Goal: Task Accomplishment & Management: Manage account settings

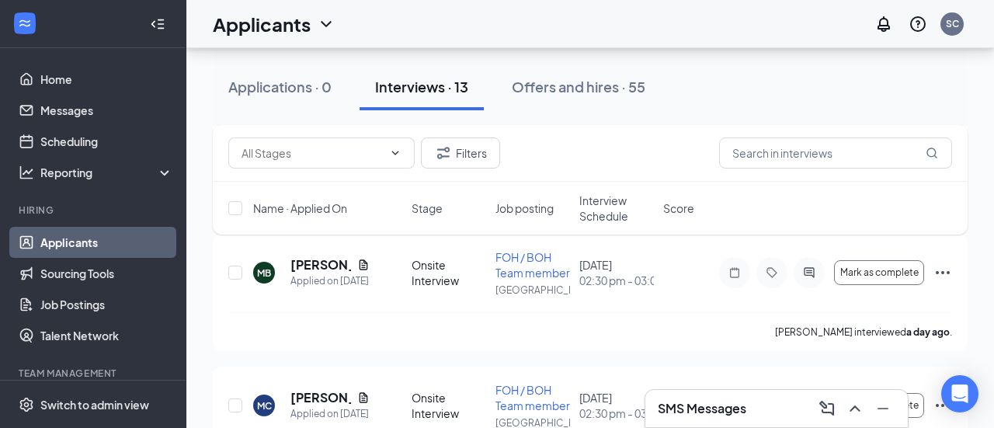
scroll to position [1126, 0]
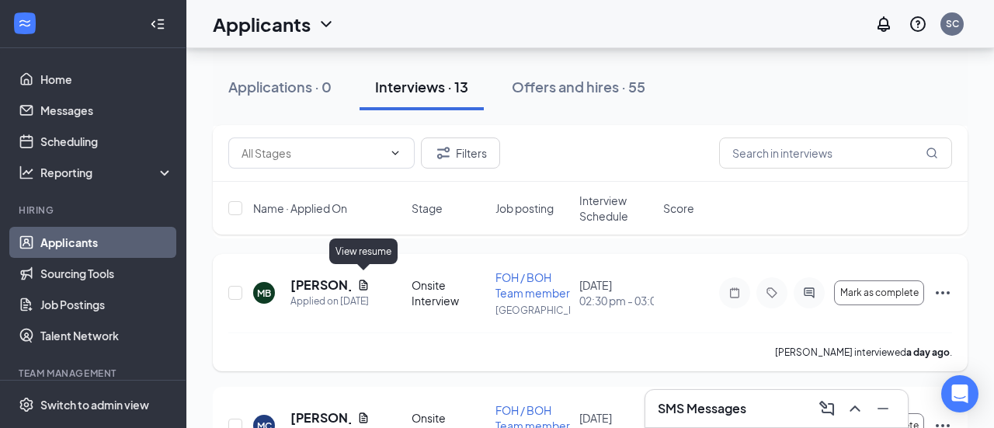
click at [361, 281] on icon "Document" at bounding box center [363, 285] width 12 height 12
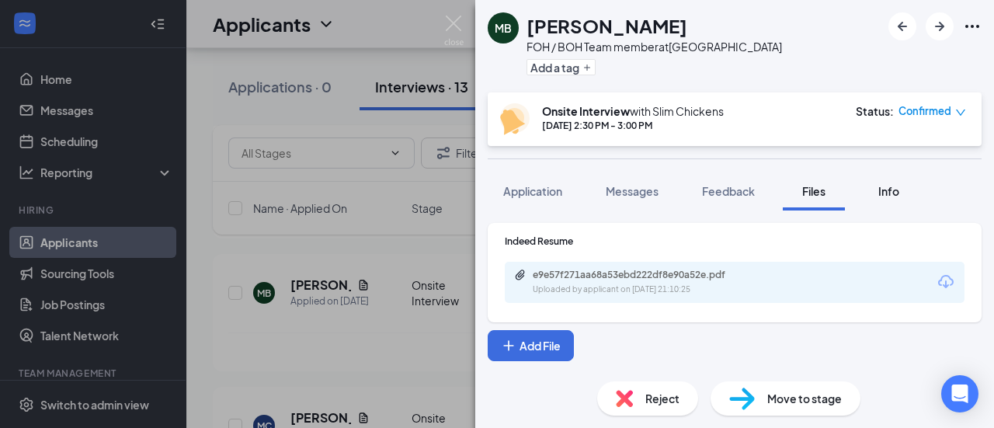
click at [906, 192] on button "Info" at bounding box center [888, 191] width 62 height 39
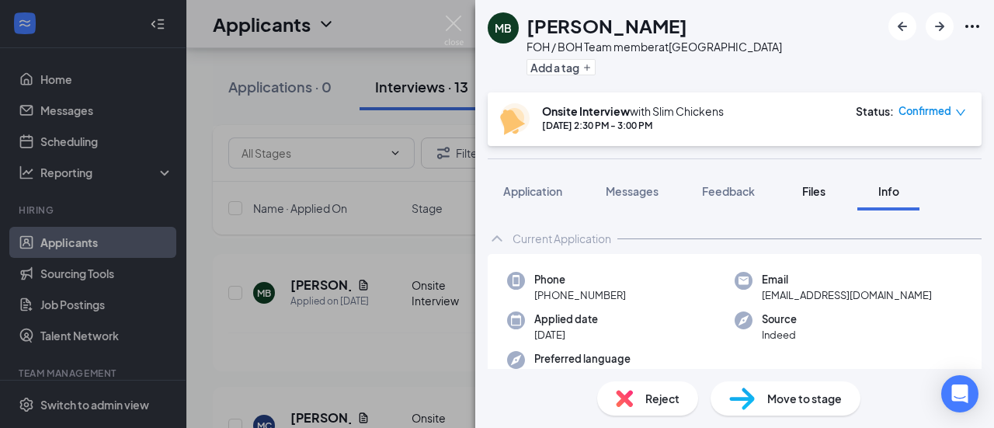
click at [817, 190] on span "Files" at bounding box center [813, 191] width 23 height 14
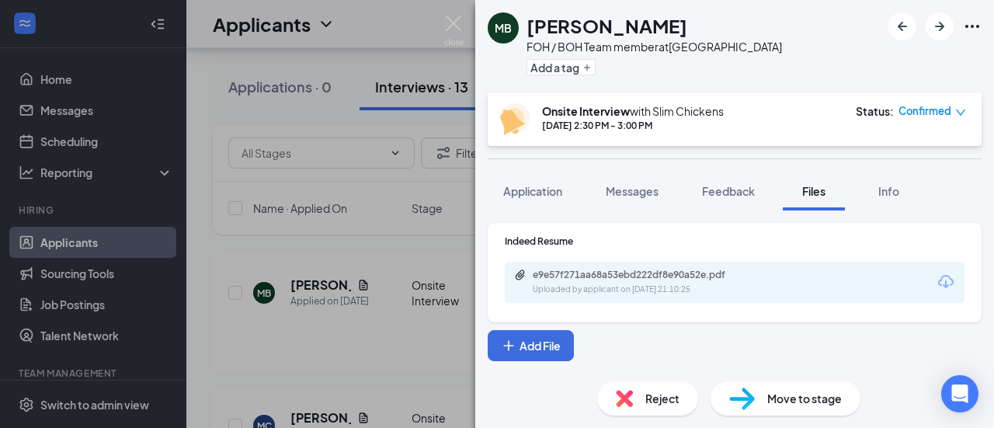
click at [763, 265] on div "e9e57f271aa68a53ebd222df8e90a52e.pdf Uploaded by applicant on [DATE] 21:10:25" at bounding box center [735, 282] width 460 height 41
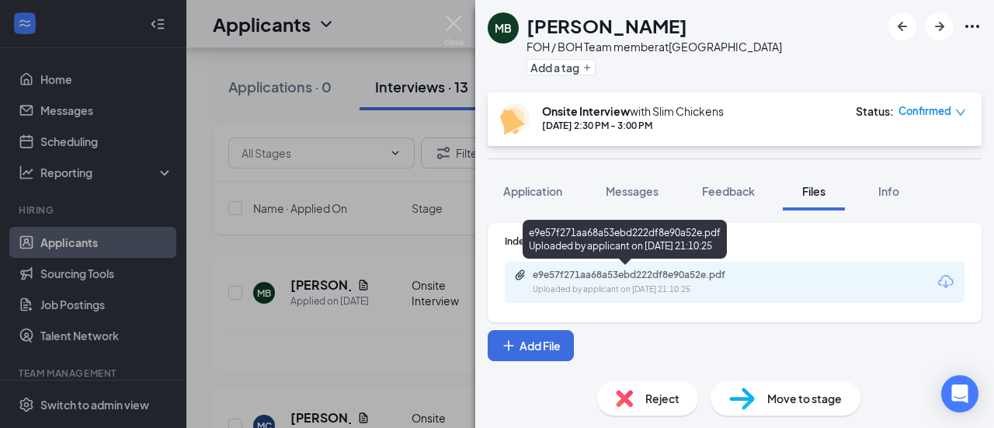
click at [762, 269] on div "e9e57f271aa68a53ebd222df8e90a52e.pdf" at bounding box center [640, 275] width 252 height 12
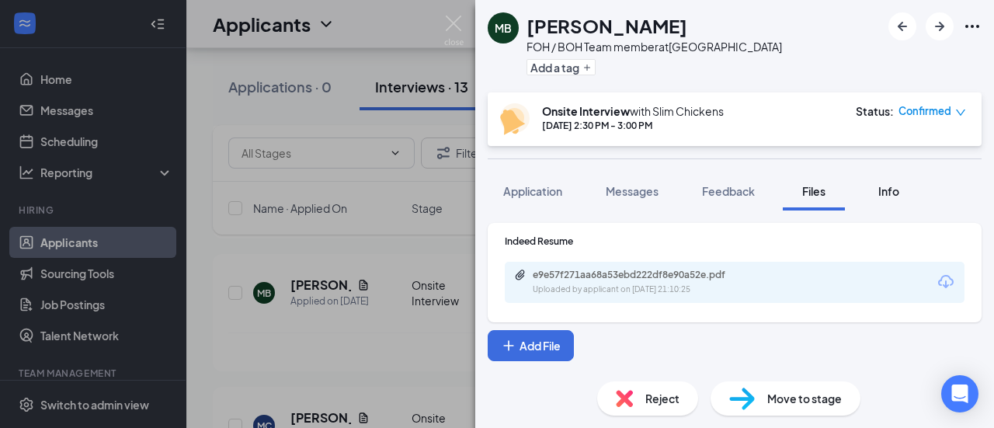
click at [864, 203] on button "Info" at bounding box center [888, 191] width 62 height 39
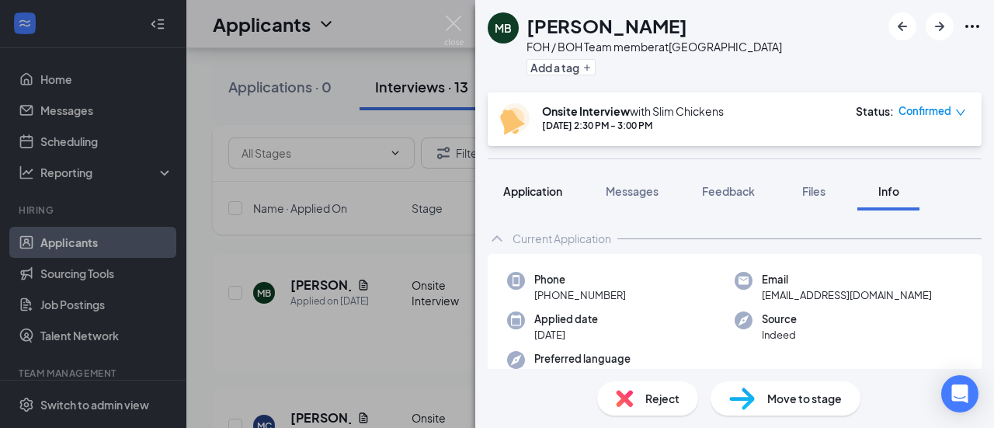
click at [538, 194] on span "Application" at bounding box center [532, 191] width 59 height 14
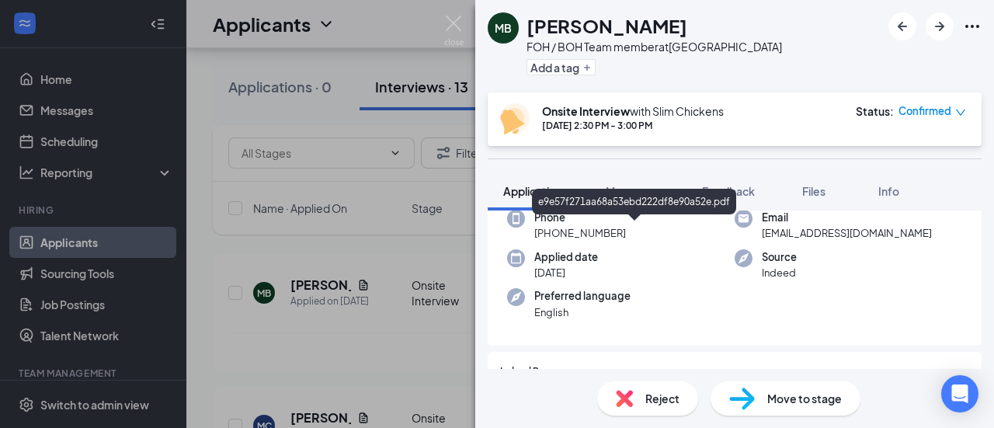
scroll to position [87, 0]
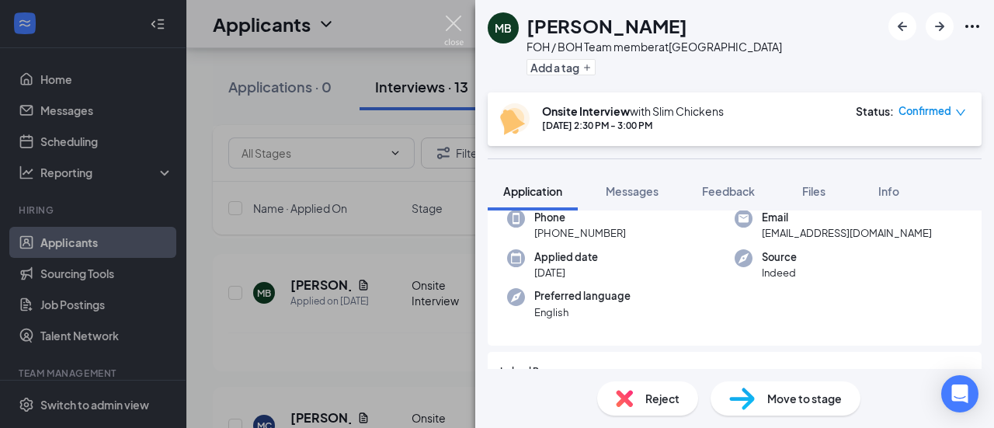
click at [449, 23] on img at bounding box center [453, 31] width 19 height 30
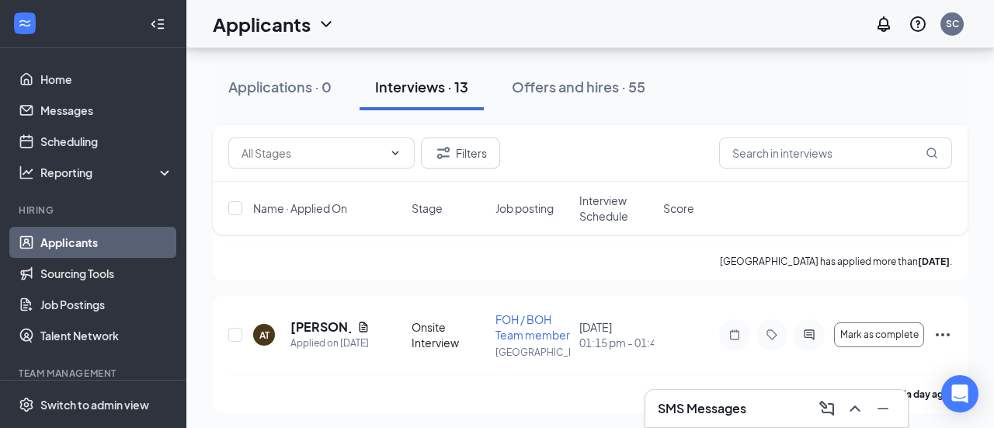
scroll to position [1607, 0]
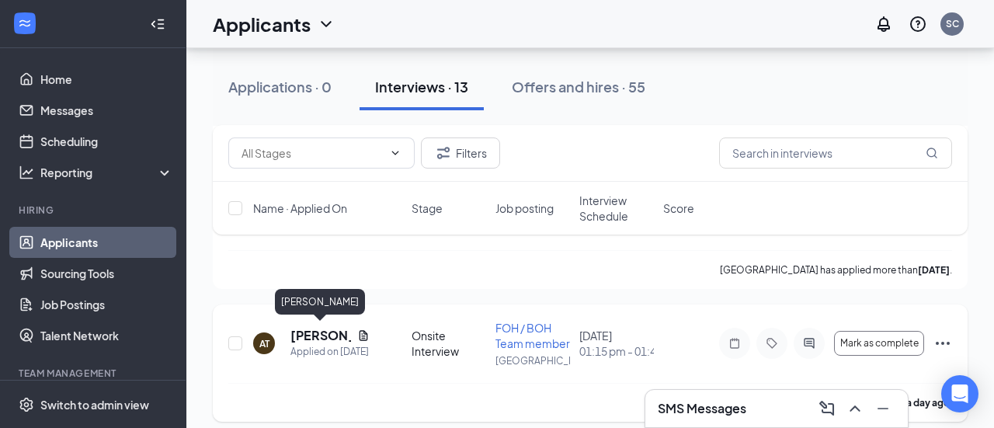
click at [315, 330] on h5 "[PERSON_NAME]" at bounding box center [320, 335] width 61 height 17
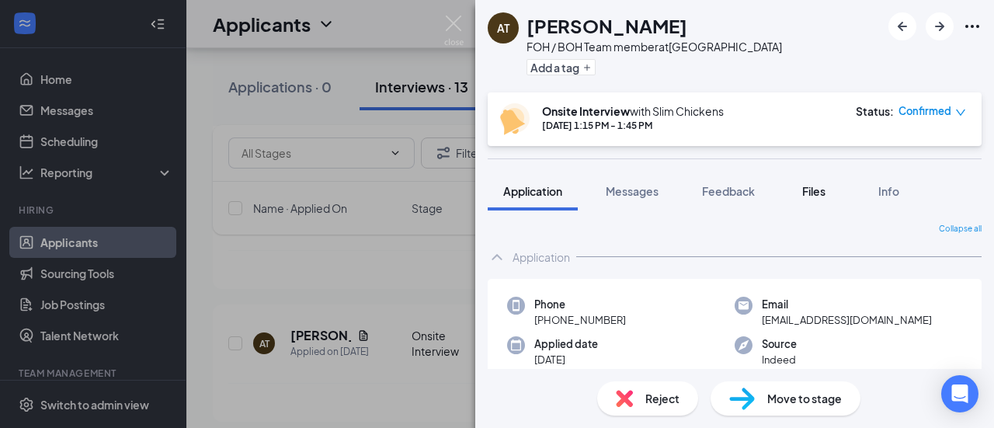
click at [820, 207] on button "Files" at bounding box center [814, 191] width 62 height 39
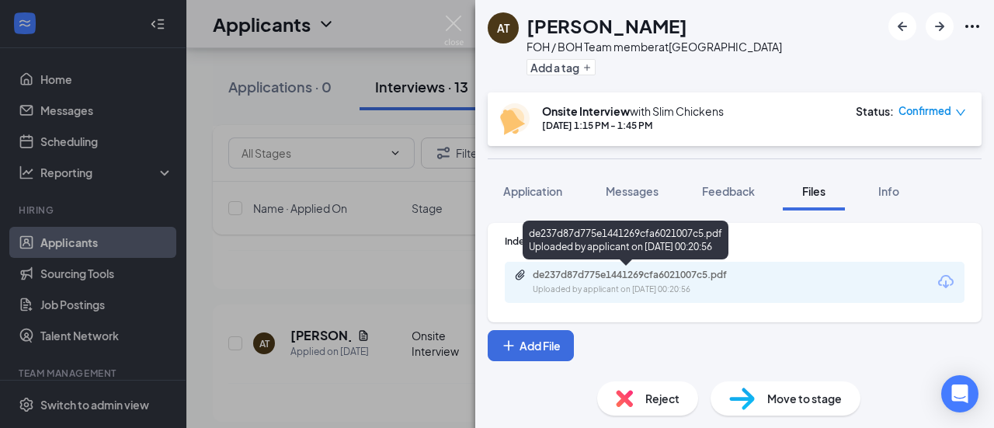
click at [736, 288] on div "Uploaded by applicant on [DATE] 00:20:56" at bounding box center [649, 290] width 233 height 12
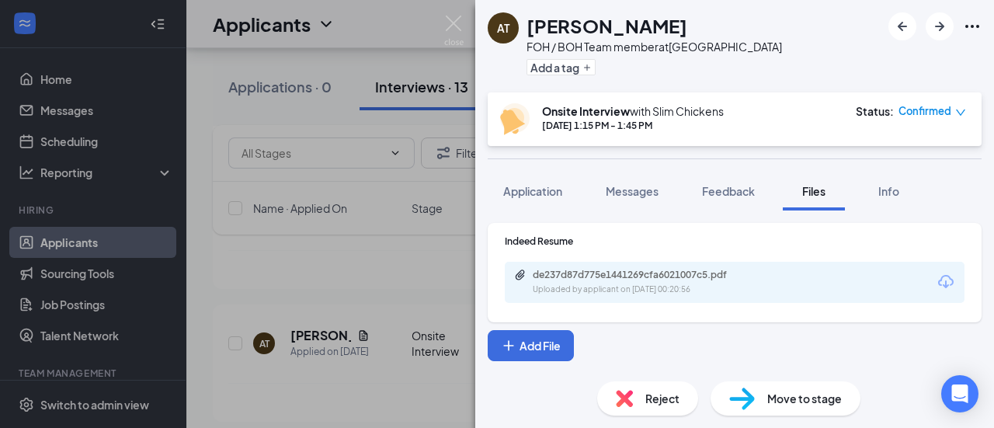
click at [656, 395] on span "Reject" at bounding box center [662, 398] width 34 height 17
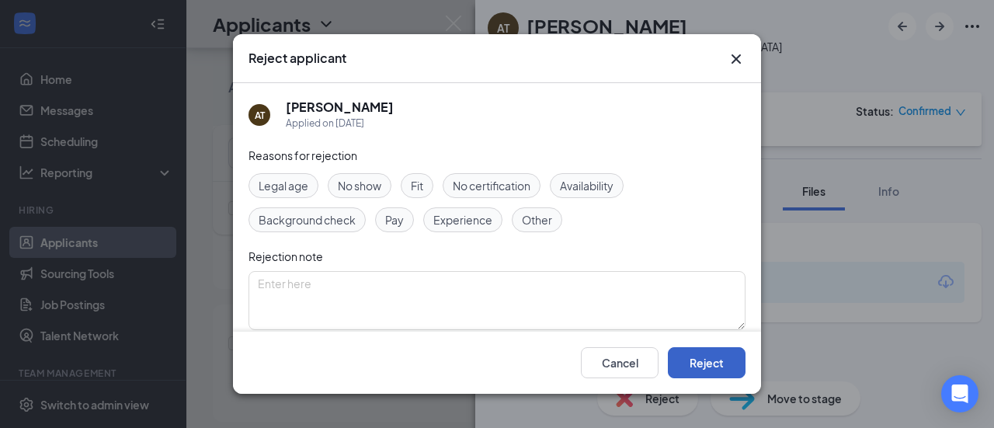
click at [693, 364] on button "Reject" at bounding box center [707, 362] width 78 height 31
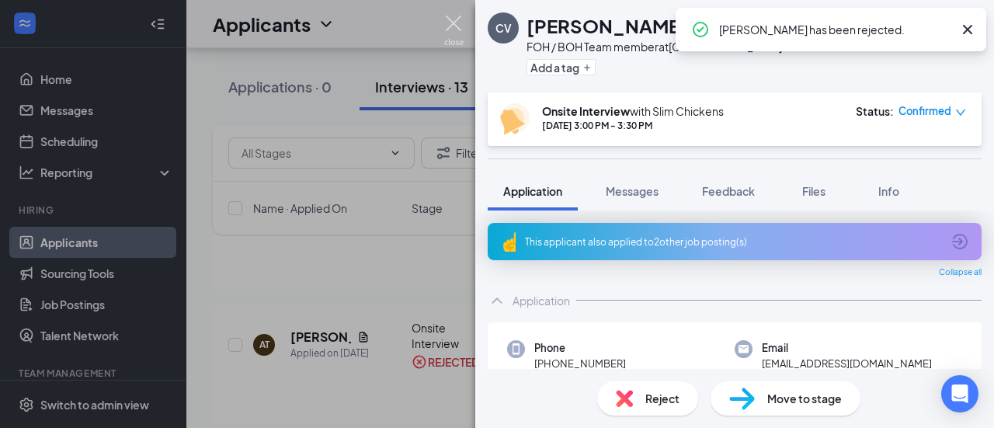
click at [461, 19] on img at bounding box center [453, 31] width 19 height 30
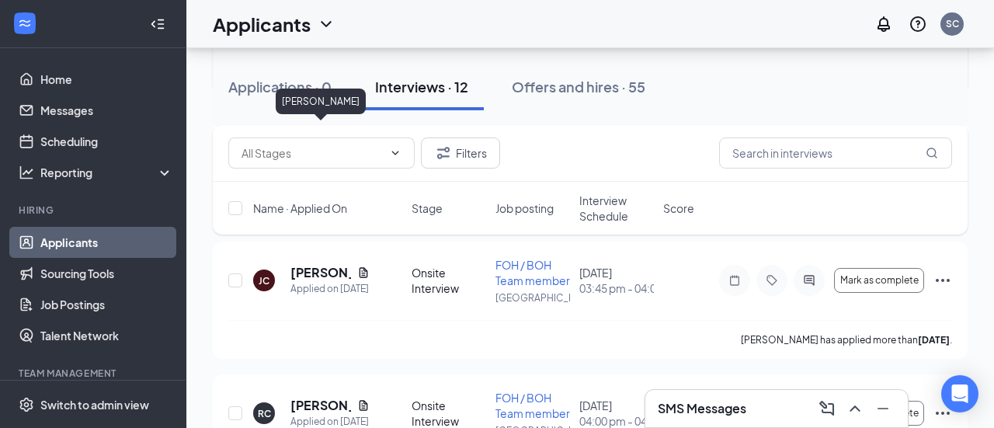
scroll to position [614, 0]
